Goal: Task Accomplishment & Management: Manage account settings

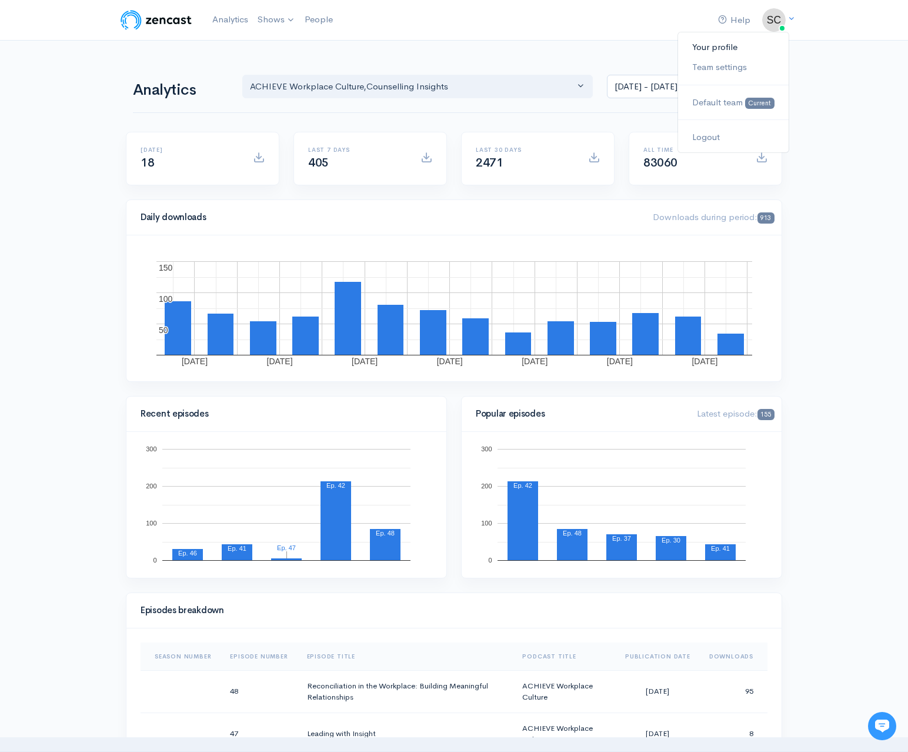
click at [721, 52] on link "Your profile" at bounding box center [733, 47] width 111 height 21
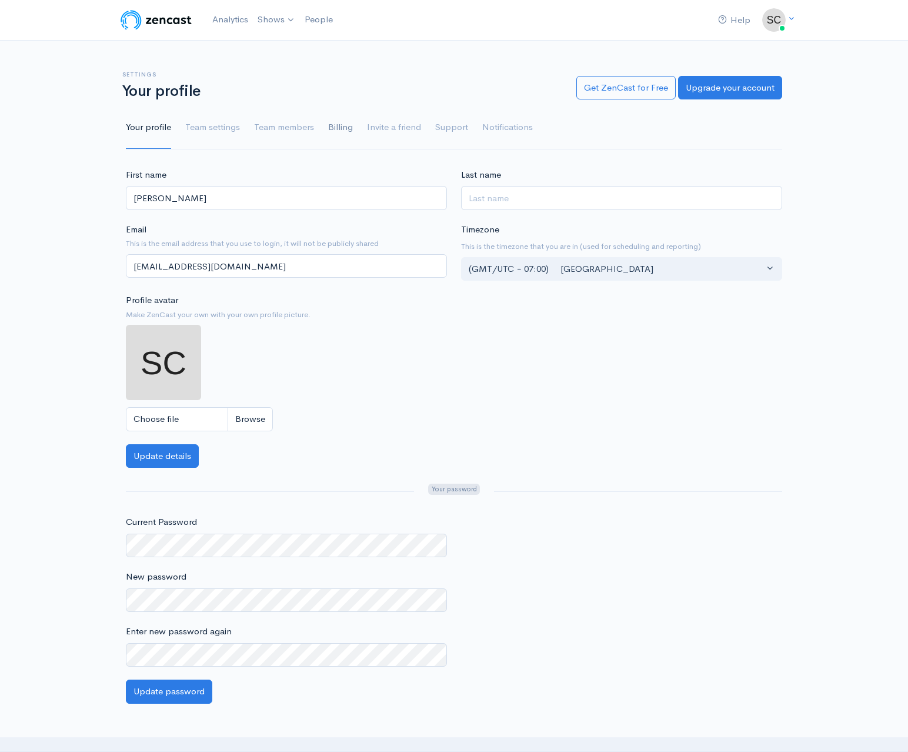
click at [342, 124] on link "Billing" at bounding box center [340, 127] width 25 height 42
click at [341, 132] on link "Billing" at bounding box center [340, 127] width 25 height 42
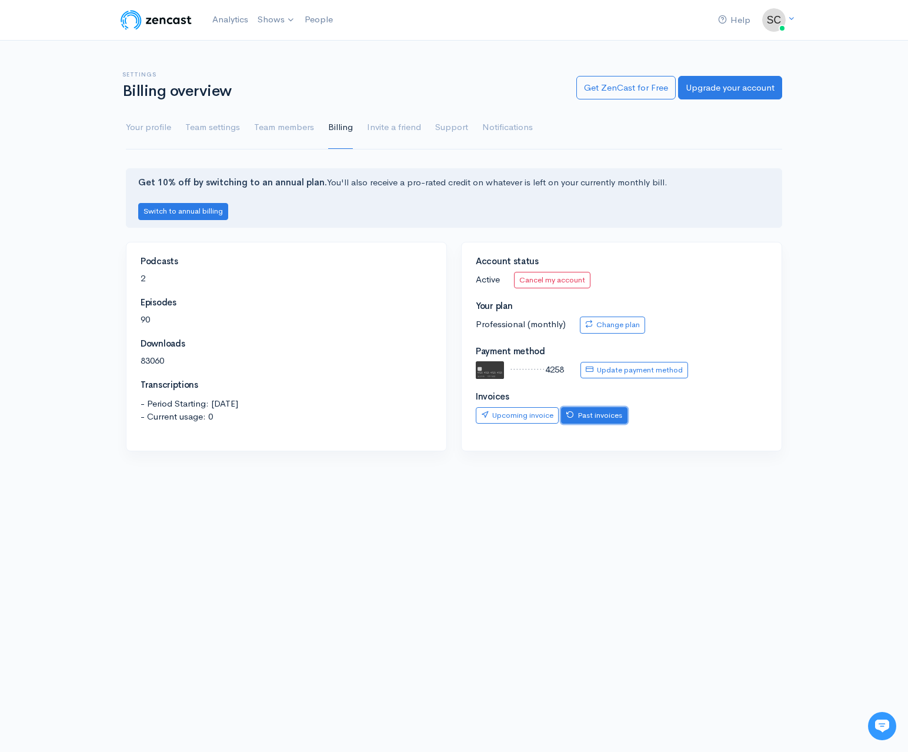
click at [571, 416] on icon at bounding box center [570, 415] width 8 height 8
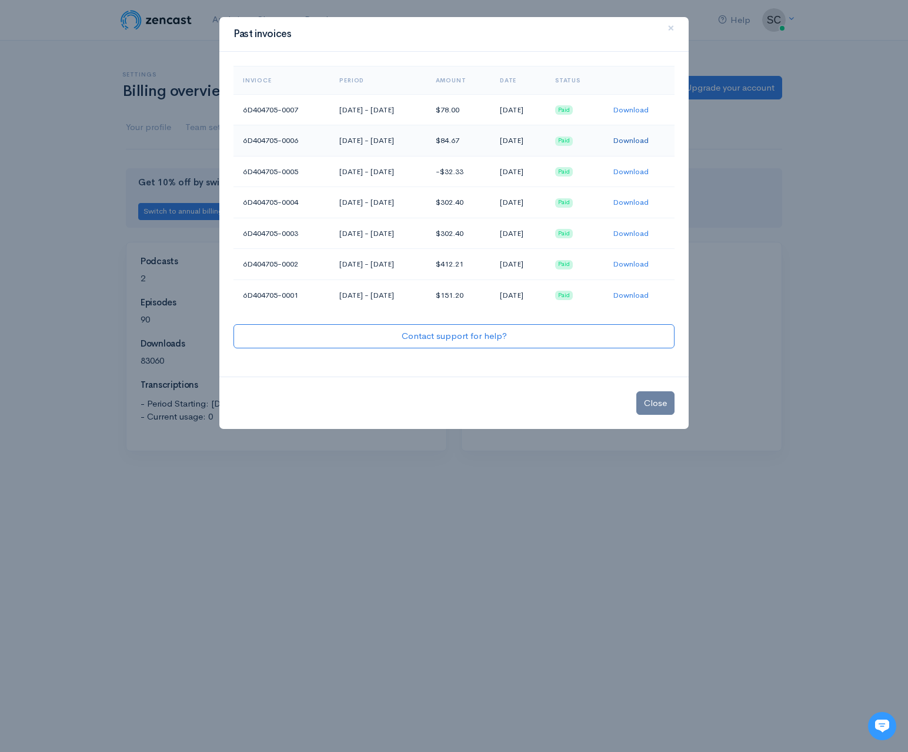
click at [647, 142] on link "Download" at bounding box center [631, 140] width 36 height 10
click at [645, 107] on link "Download" at bounding box center [631, 110] width 36 height 10
